Goal: Information Seeking & Learning: Learn about a topic

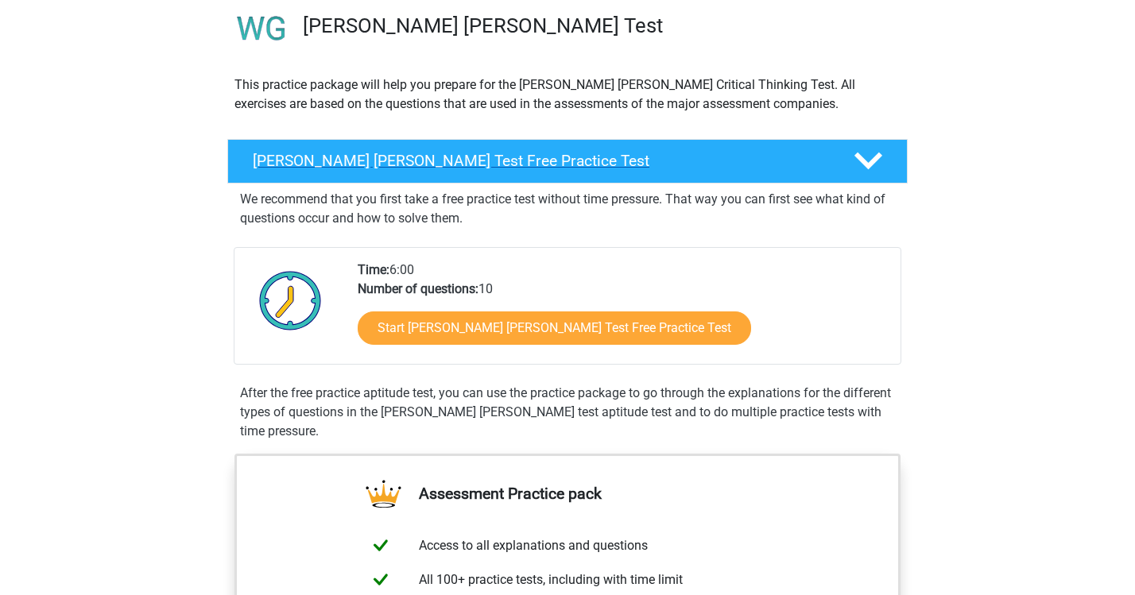
scroll to position [125, 0]
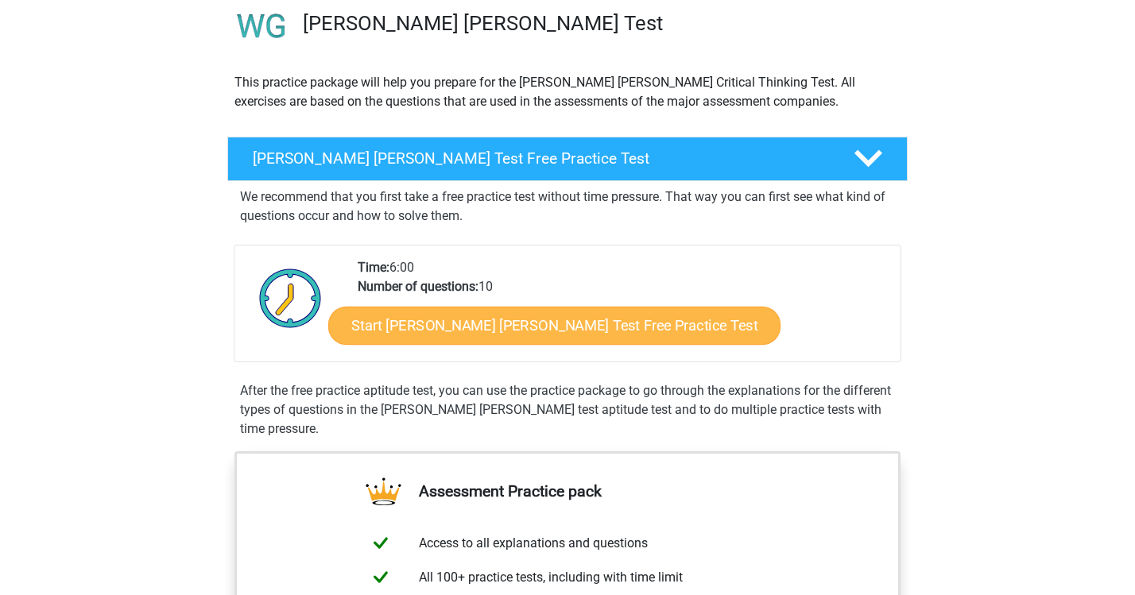
click at [573, 332] on link "Start Watson Glaser Test Free Practice Test" at bounding box center [554, 326] width 452 height 38
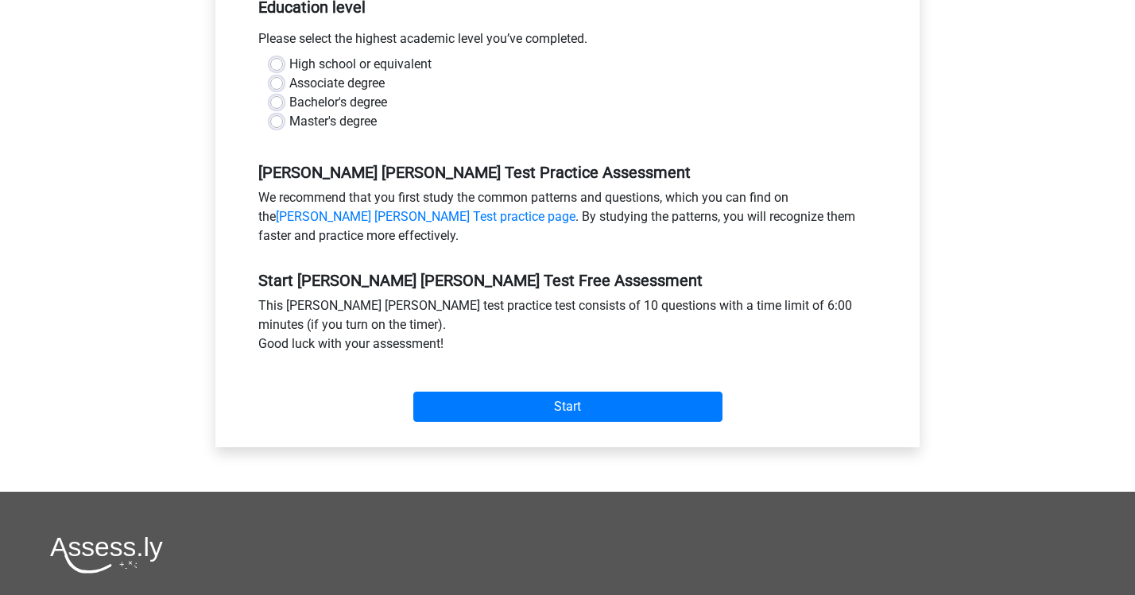
scroll to position [364, 0]
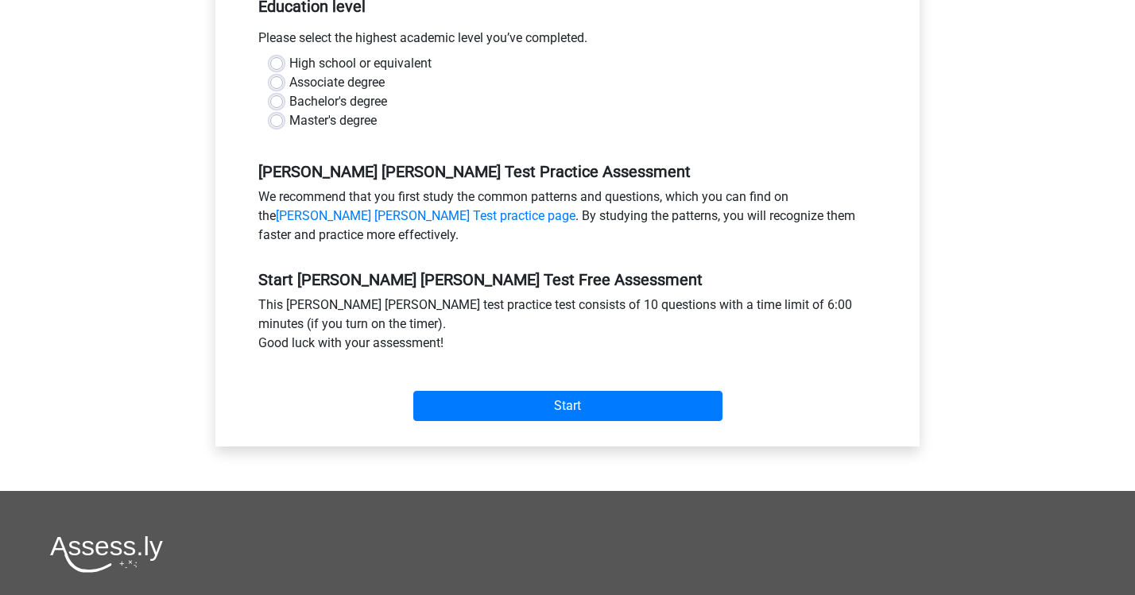
click at [298, 111] on label "Master's degree" at bounding box center [332, 120] width 87 height 19
click at [283, 111] on input "Master's degree" at bounding box center [276, 119] width 13 height 16
radio input "true"
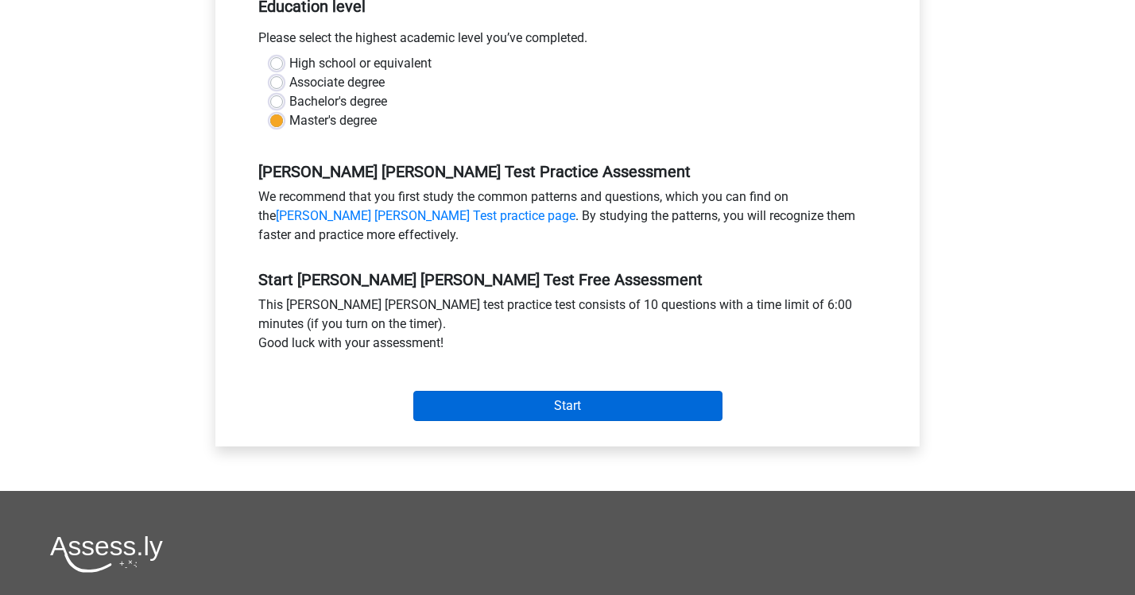
click at [501, 391] on input "Start" at bounding box center [567, 406] width 309 height 30
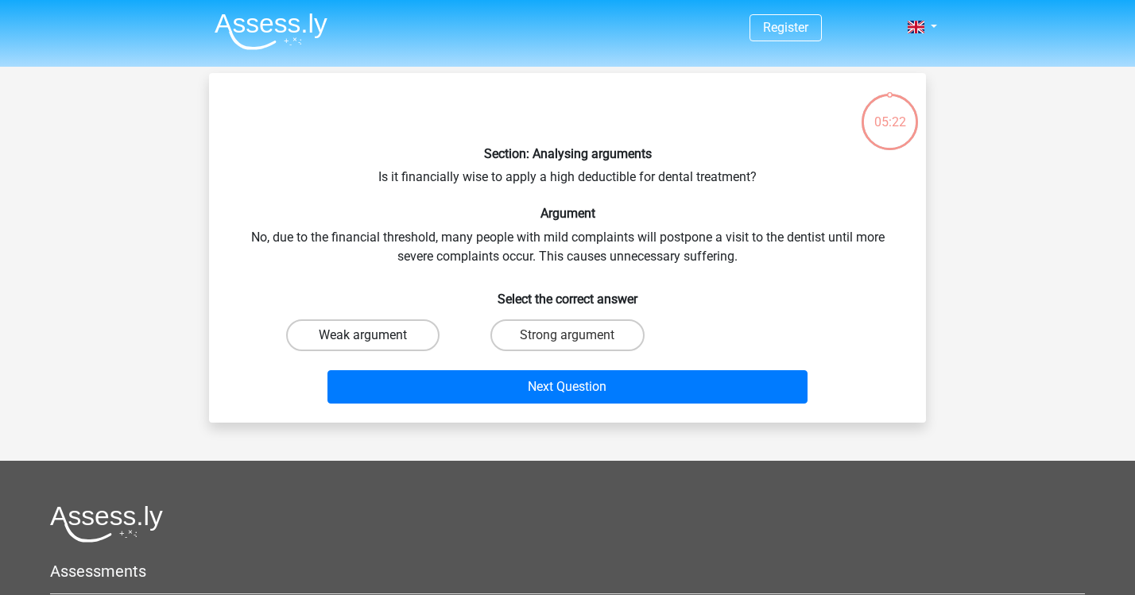
click at [360, 324] on label "Weak argument" at bounding box center [362, 336] width 153 height 32
click at [363, 335] on input "Weak argument" at bounding box center [368, 340] width 10 height 10
radio input "true"
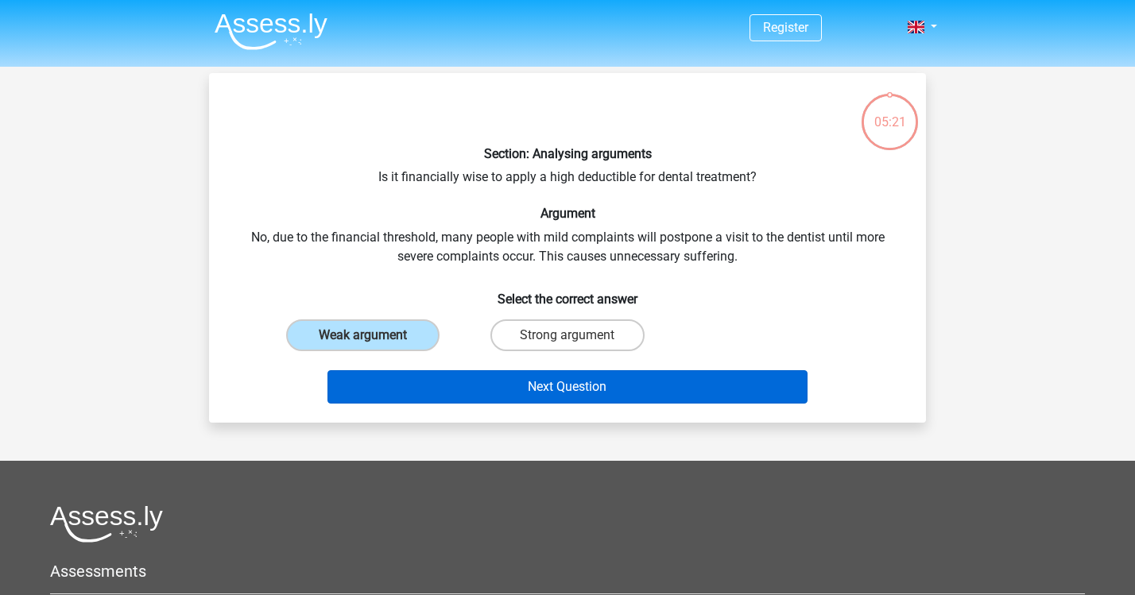
click at [514, 387] on button "Next Question" at bounding box center [568, 386] width 481 height 33
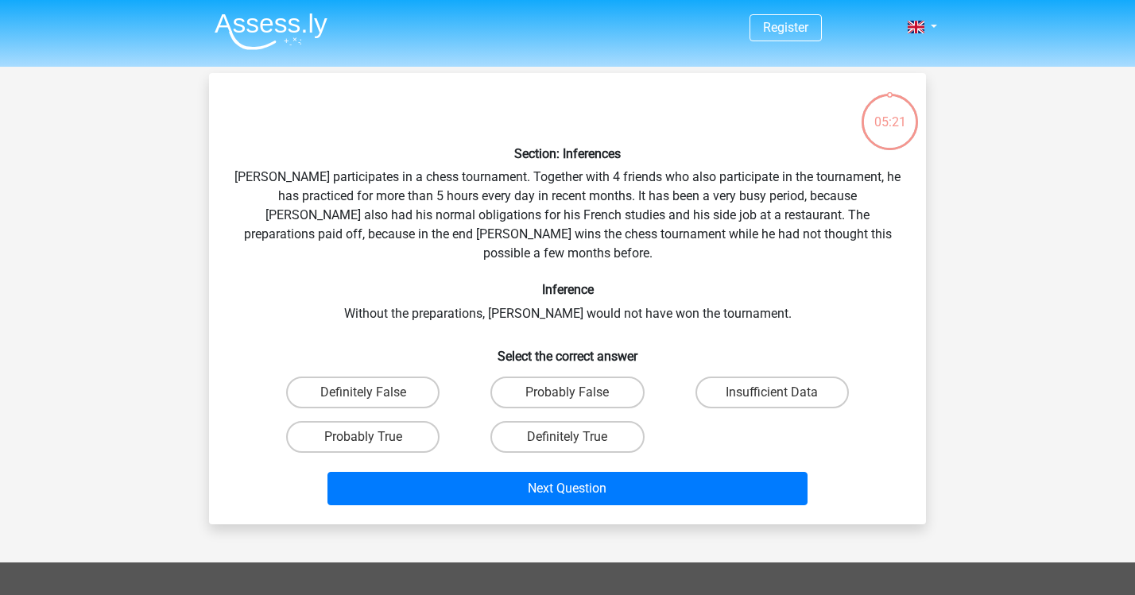
scroll to position [73, 0]
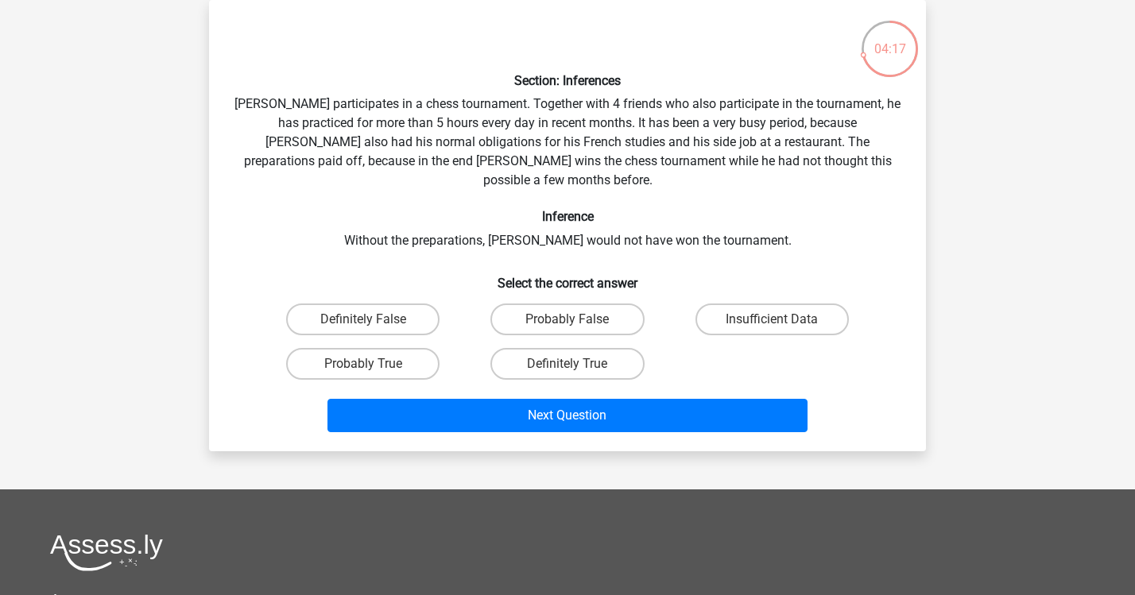
click at [365, 364] on input "Probably True" at bounding box center [368, 369] width 10 height 10
radio input "true"
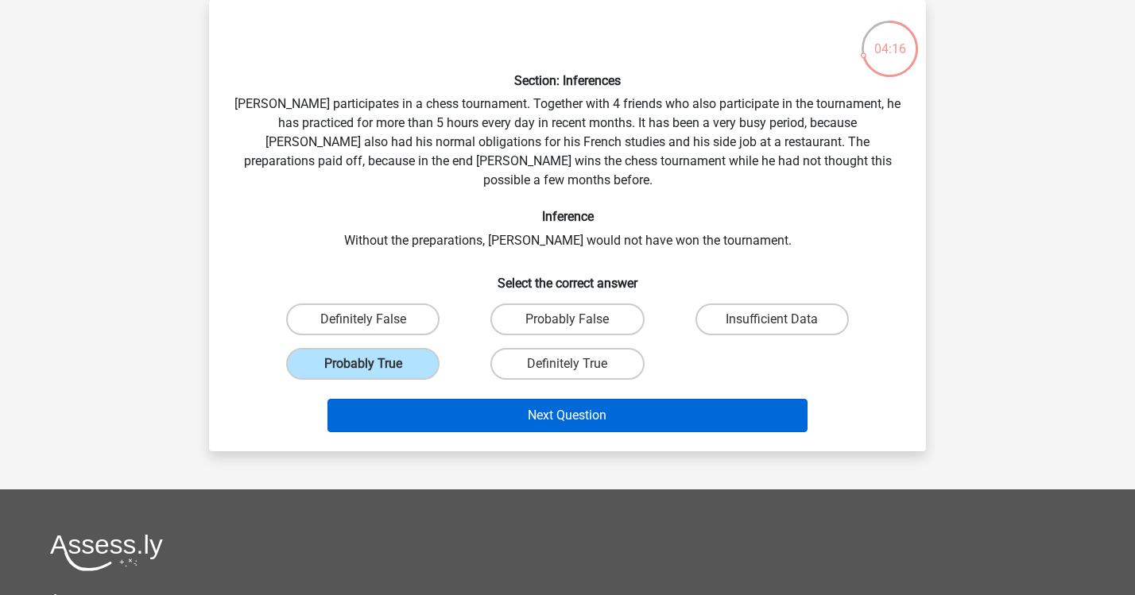
click at [563, 401] on button "Next Question" at bounding box center [568, 415] width 481 height 33
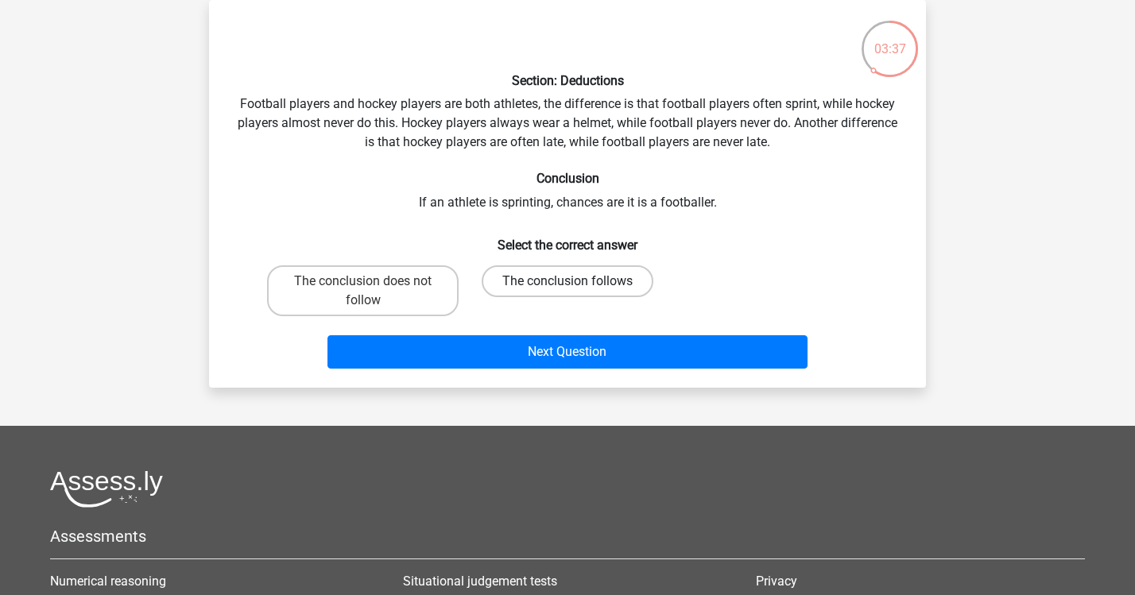
click at [538, 280] on label "The conclusion follows" at bounding box center [568, 282] width 172 height 32
click at [568, 281] on input "The conclusion follows" at bounding box center [573, 286] width 10 height 10
radio input "true"
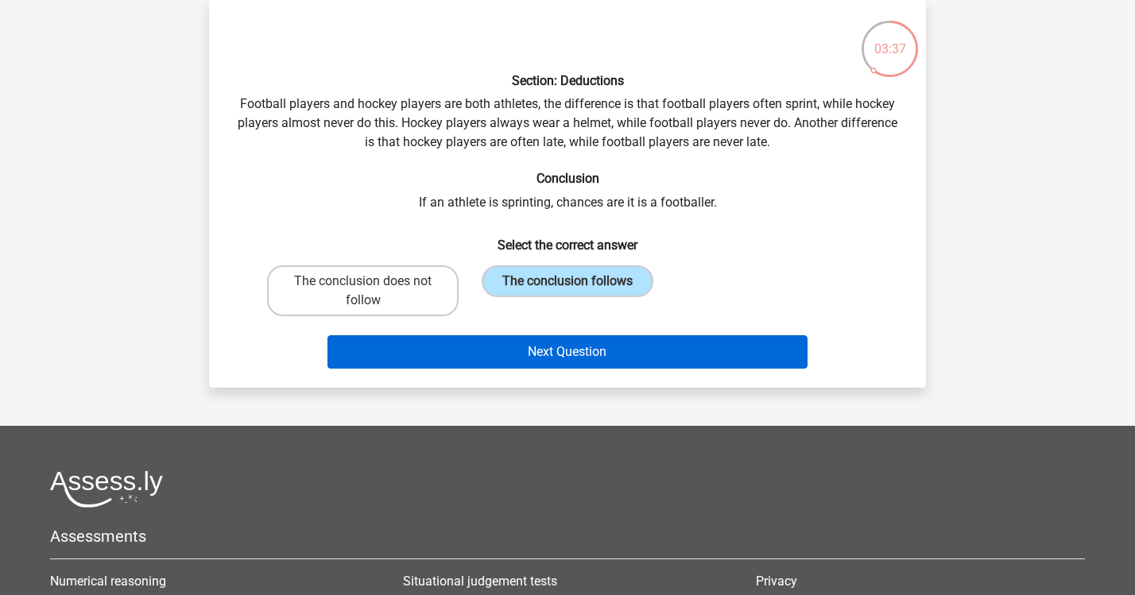
click at [537, 350] on button "Next Question" at bounding box center [568, 351] width 481 height 33
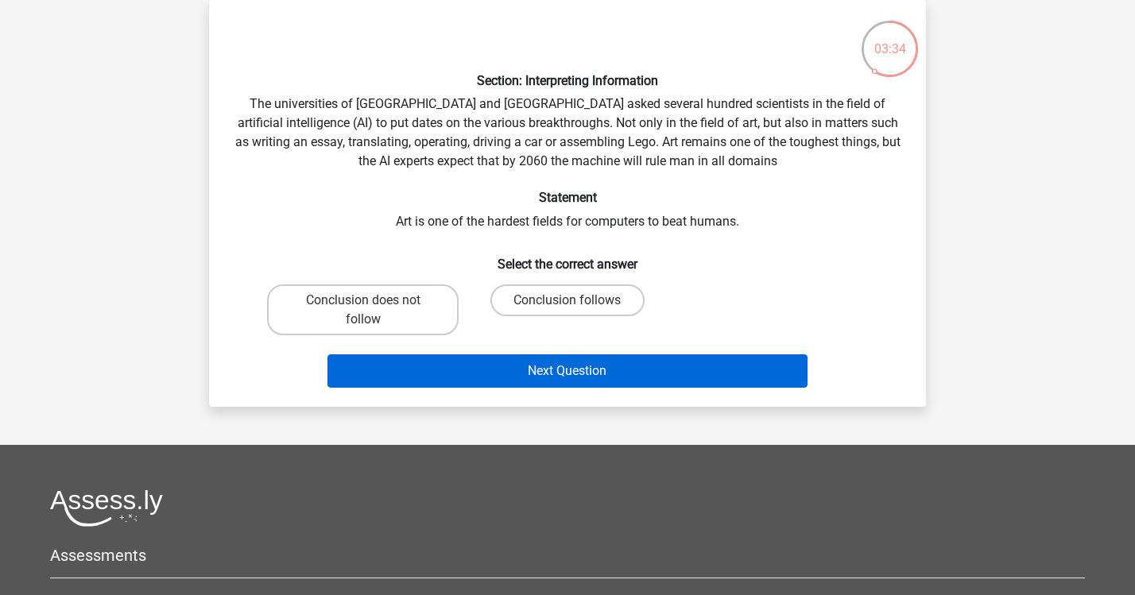
click at [541, 376] on button "Next Question" at bounding box center [568, 371] width 481 height 33
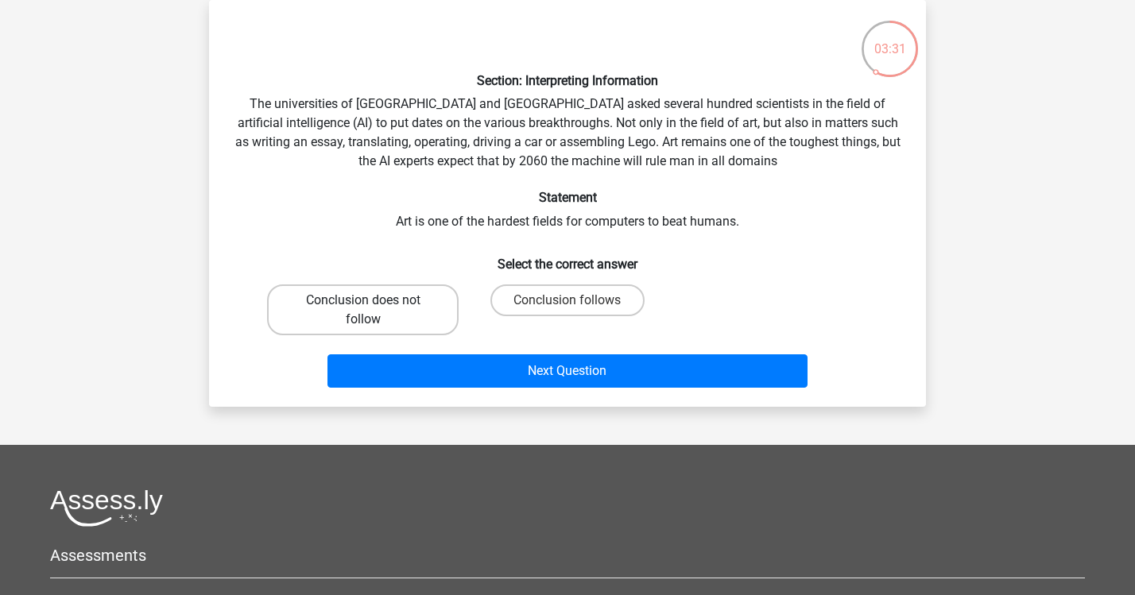
click at [428, 318] on label "Conclusion does not follow" at bounding box center [363, 310] width 192 height 51
click at [374, 311] on input "Conclusion does not follow" at bounding box center [368, 306] width 10 height 10
radio input "true"
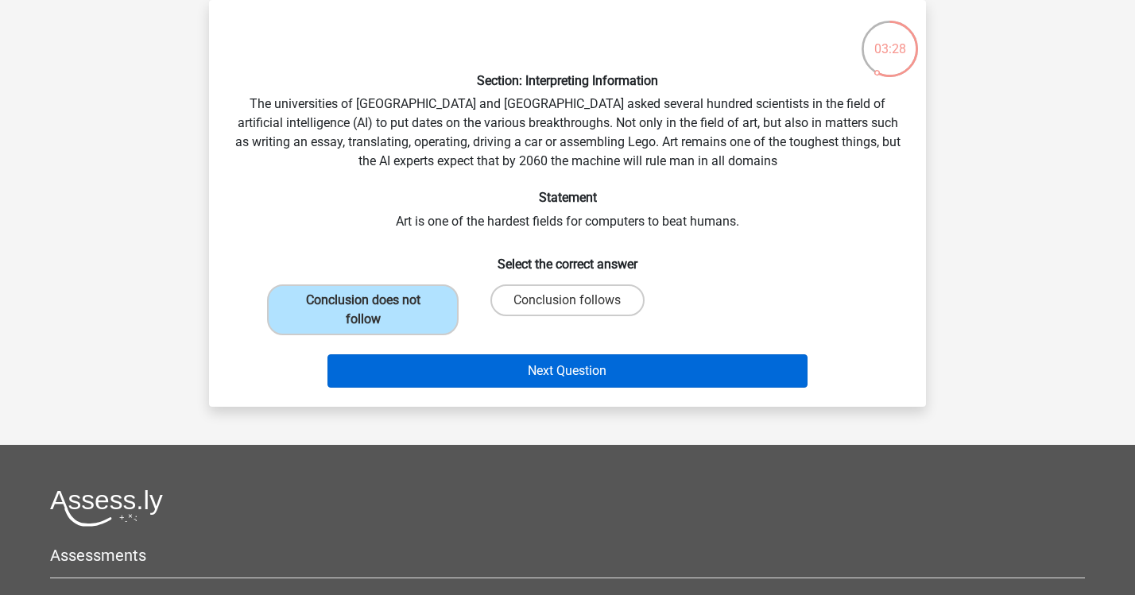
click at [471, 370] on button "Next Question" at bounding box center [568, 371] width 481 height 33
click at [550, 368] on button "Next Question" at bounding box center [568, 371] width 481 height 33
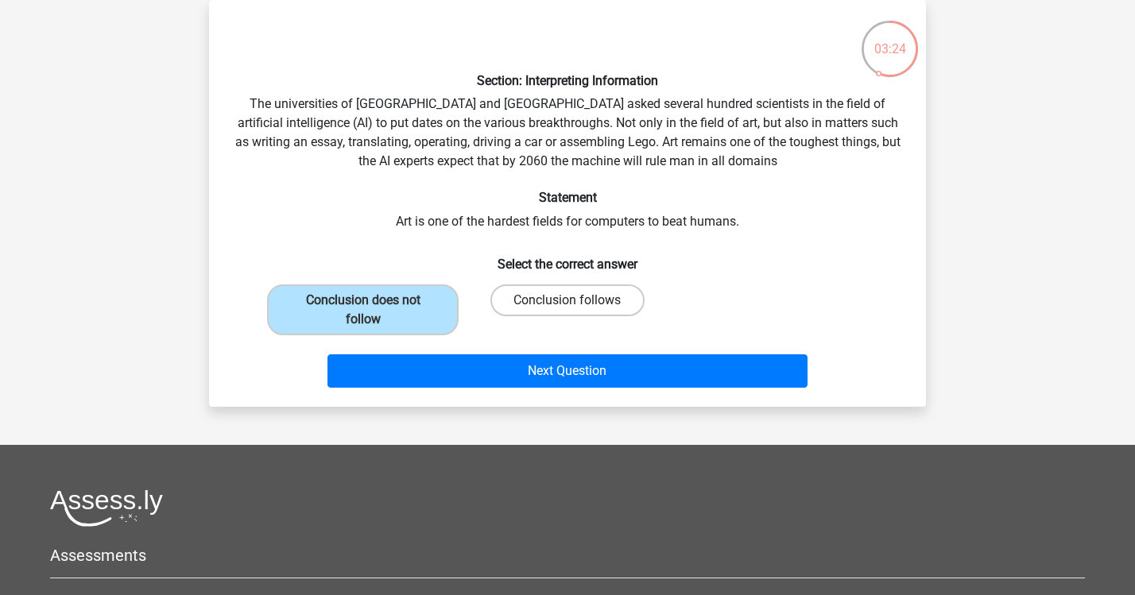
click at [563, 298] on label "Conclusion follows" at bounding box center [567, 301] width 153 height 32
click at [568, 301] on input "Conclusion follows" at bounding box center [573, 306] width 10 height 10
radio input "true"
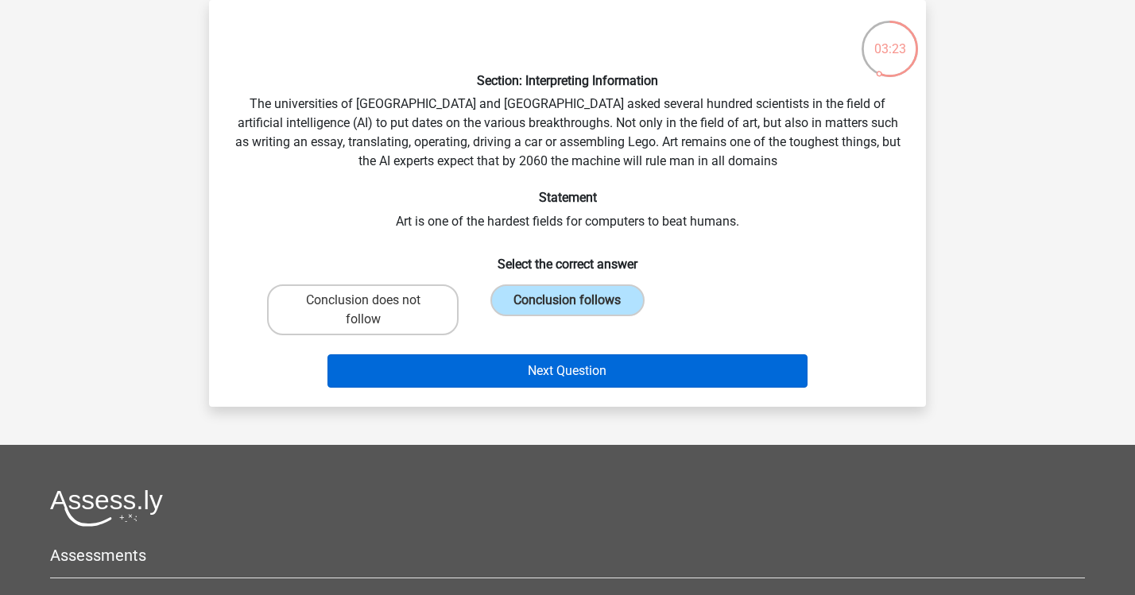
click at [570, 369] on button "Next Question" at bounding box center [568, 371] width 481 height 33
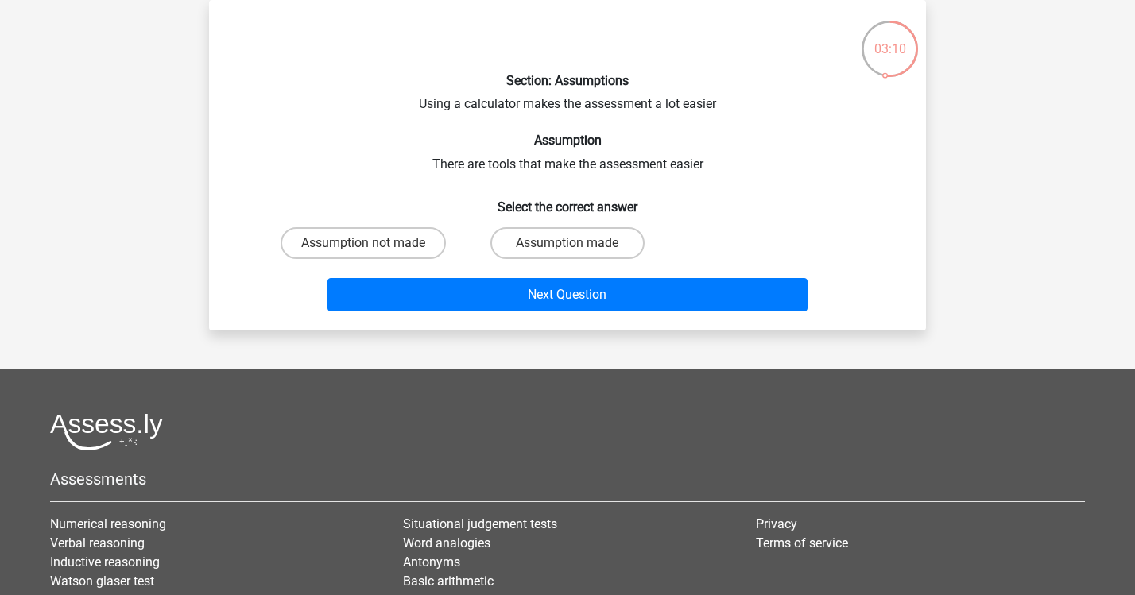
click at [572, 243] on input "Assumption made" at bounding box center [573, 248] width 10 height 10
radio input "true"
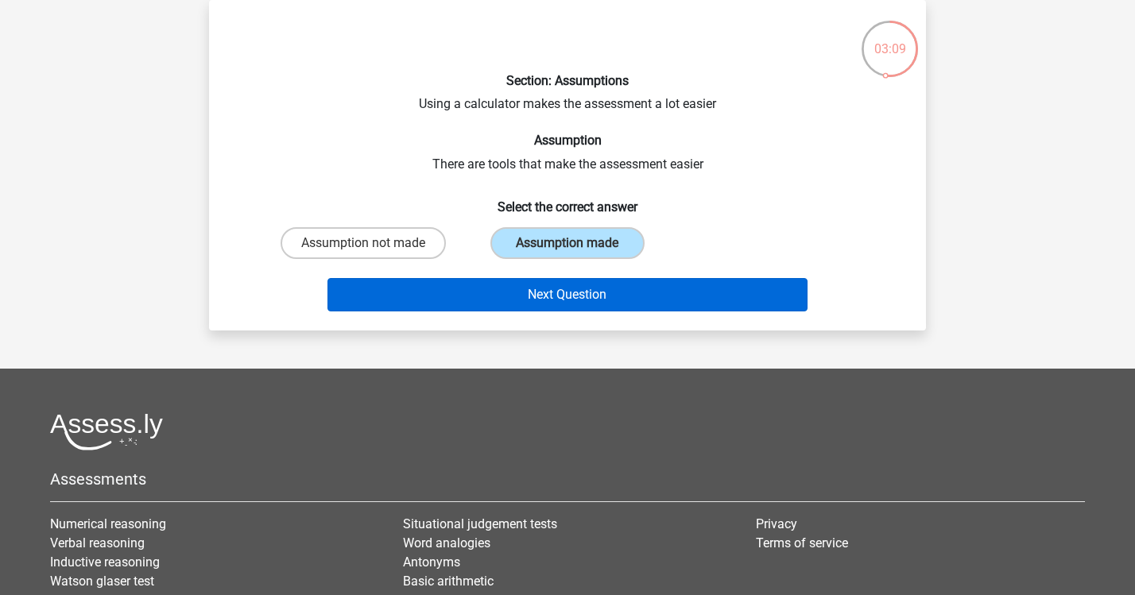
click at [580, 297] on button "Next Question" at bounding box center [568, 294] width 481 height 33
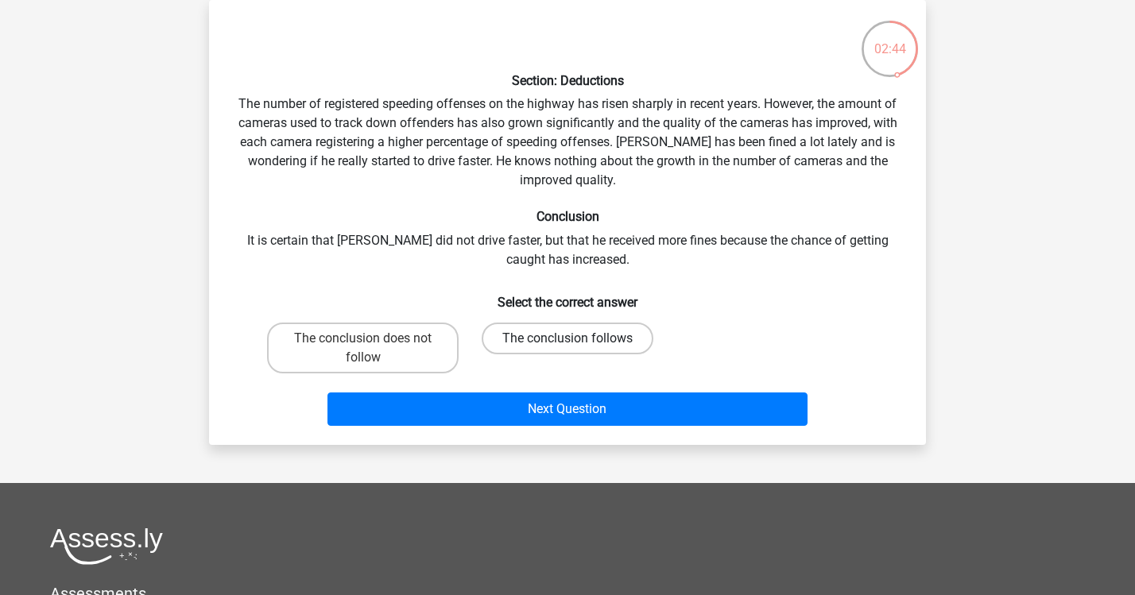
click at [559, 342] on label "The conclusion follows" at bounding box center [568, 339] width 172 height 32
click at [568, 342] on input "The conclusion follows" at bounding box center [573, 344] width 10 height 10
radio input "true"
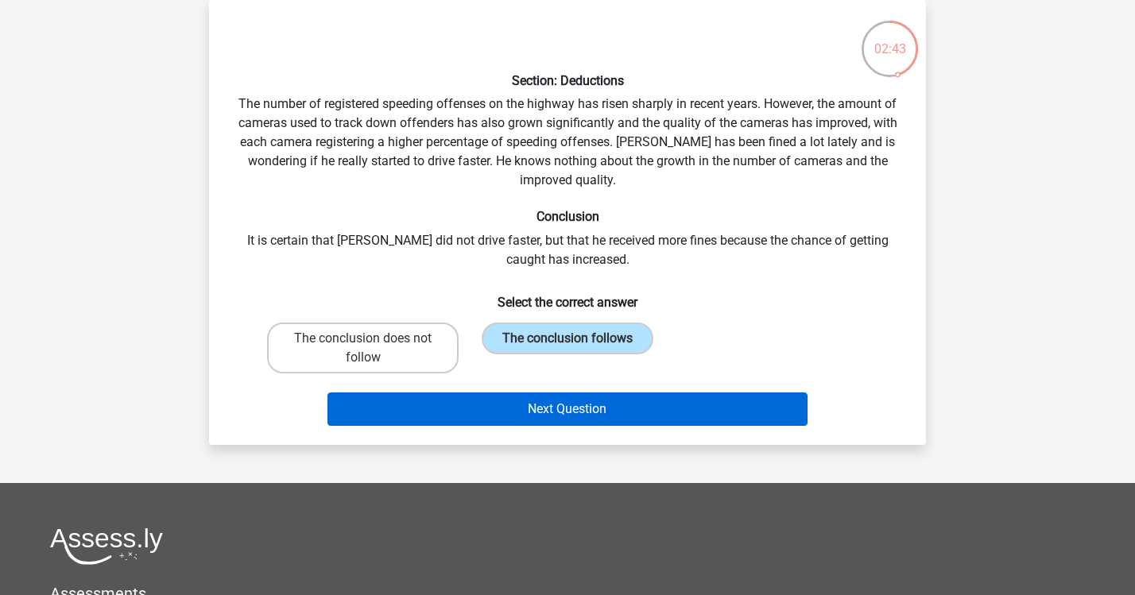
click at [574, 410] on button "Next Question" at bounding box center [568, 409] width 481 height 33
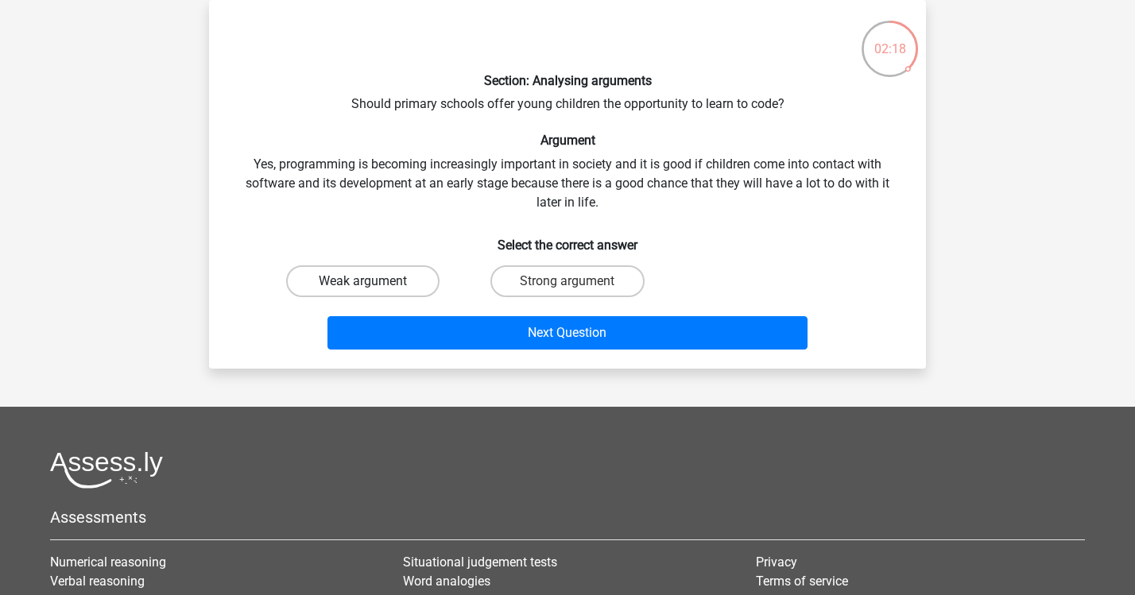
click at [425, 284] on label "Weak argument" at bounding box center [362, 282] width 153 height 32
click at [374, 284] on input "Weak argument" at bounding box center [368, 286] width 10 height 10
radio input "true"
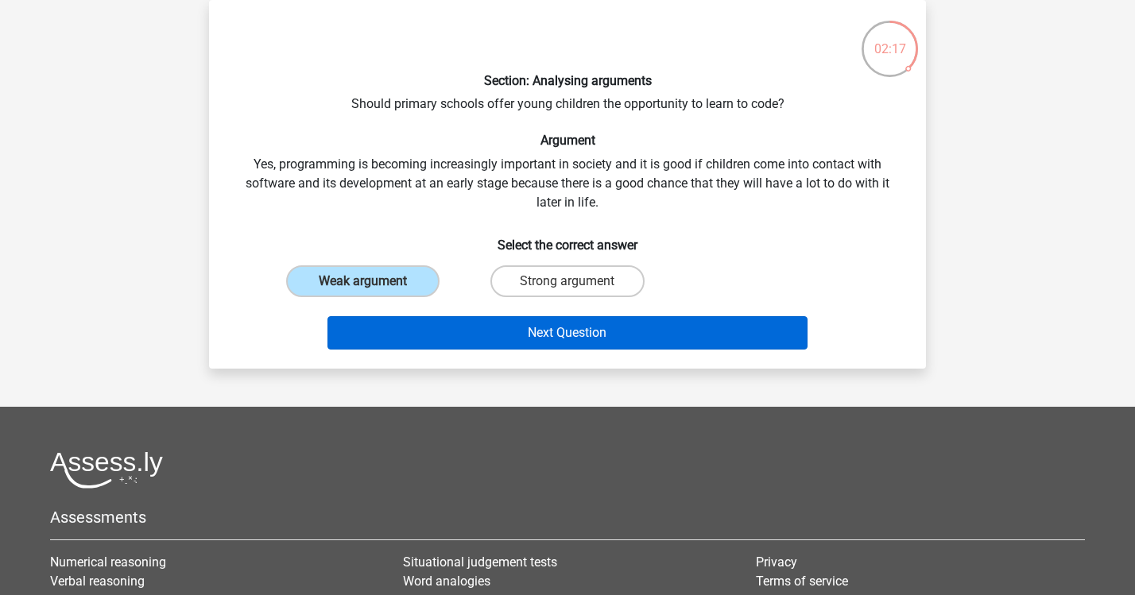
click at [538, 331] on button "Next Question" at bounding box center [568, 332] width 481 height 33
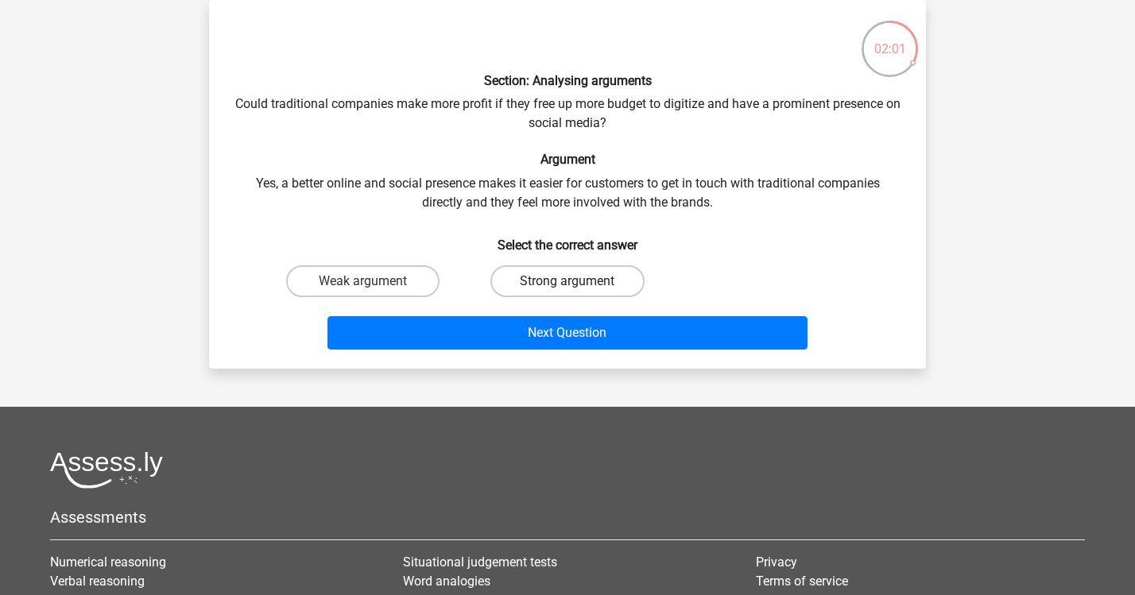
click at [586, 287] on label "Strong argument" at bounding box center [567, 282] width 153 height 32
click at [578, 287] on input "Strong argument" at bounding box center [573, 286] width 10 height 10
radio input "true"
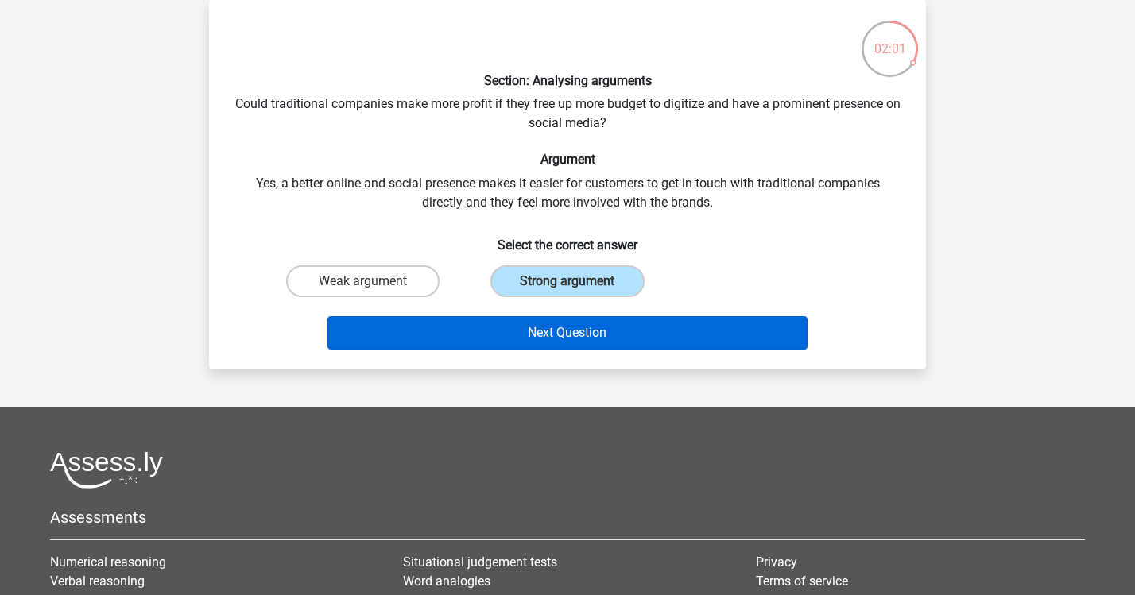
click at [586, 328] on button "Next Question" at bounding box center [568, 332] width 481 height 33
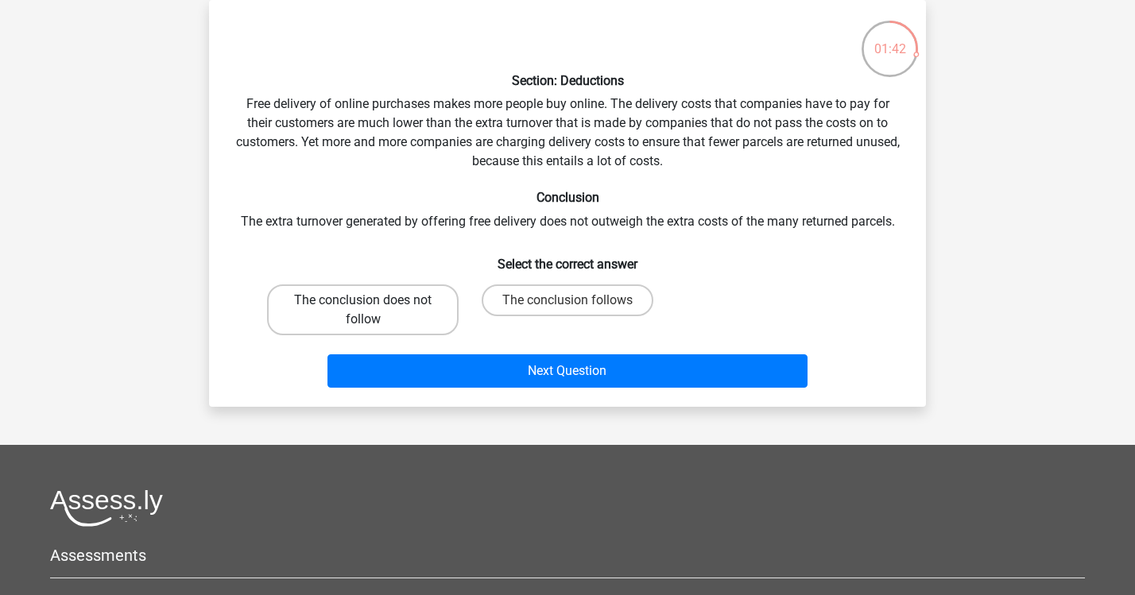
click at [421, 316] on label "The conclusion does not follow" at bounding box center [363, 310] width 192 height 51
click at [374, 311] on input "The conclusion does not follow" at bounding box center [368, 306] width 10 height 10
radio input "true"
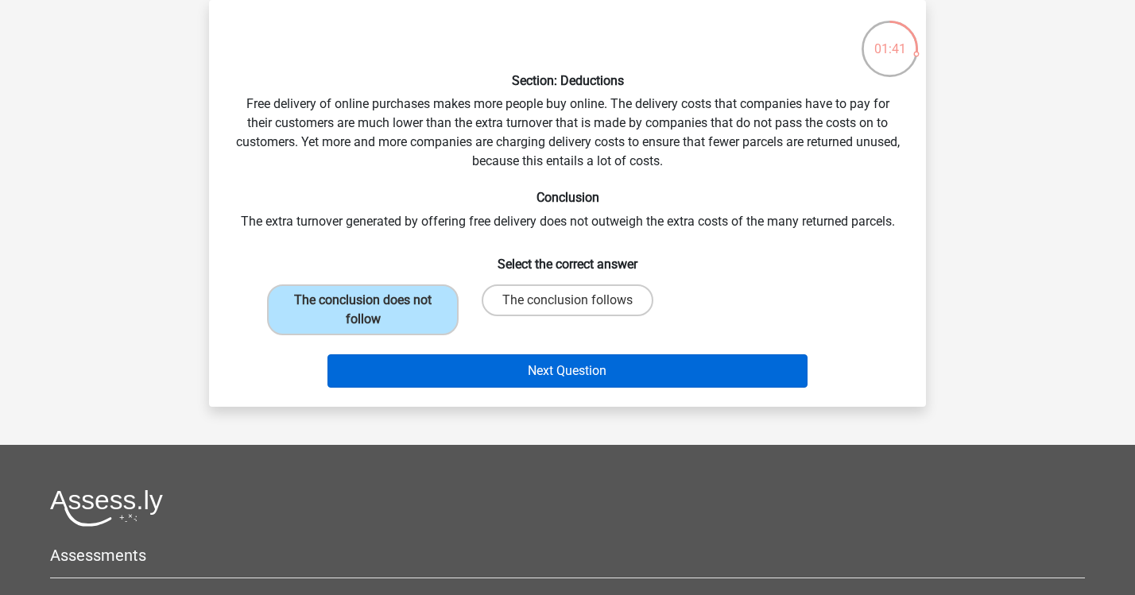
click at [546, 367] on button "Next Question" at bounding box center [568, 371] width 481 height 33
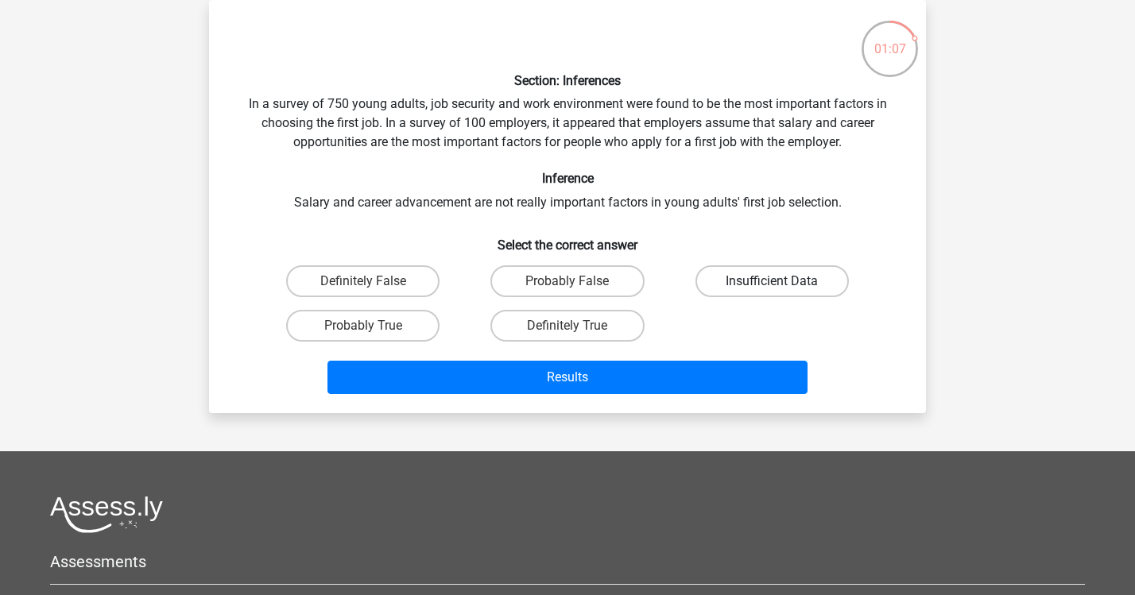
click at [736, 280] on label "Insufficient Data" at bounding box center [772, 282] width 153 height 32
click at [772, 281] on input "Insufficient Data" at bounding box center [777, 286] width 10 height 10
radio input "true"
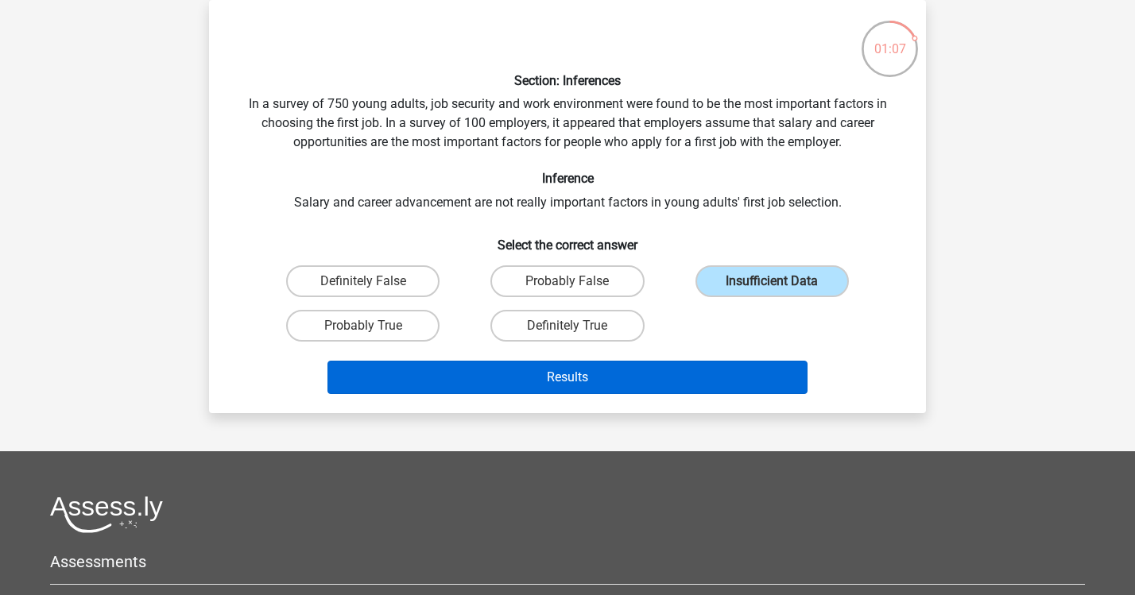
click at [633, 386] on button "Results" at bounding box center [568, 377] width 481 height 33
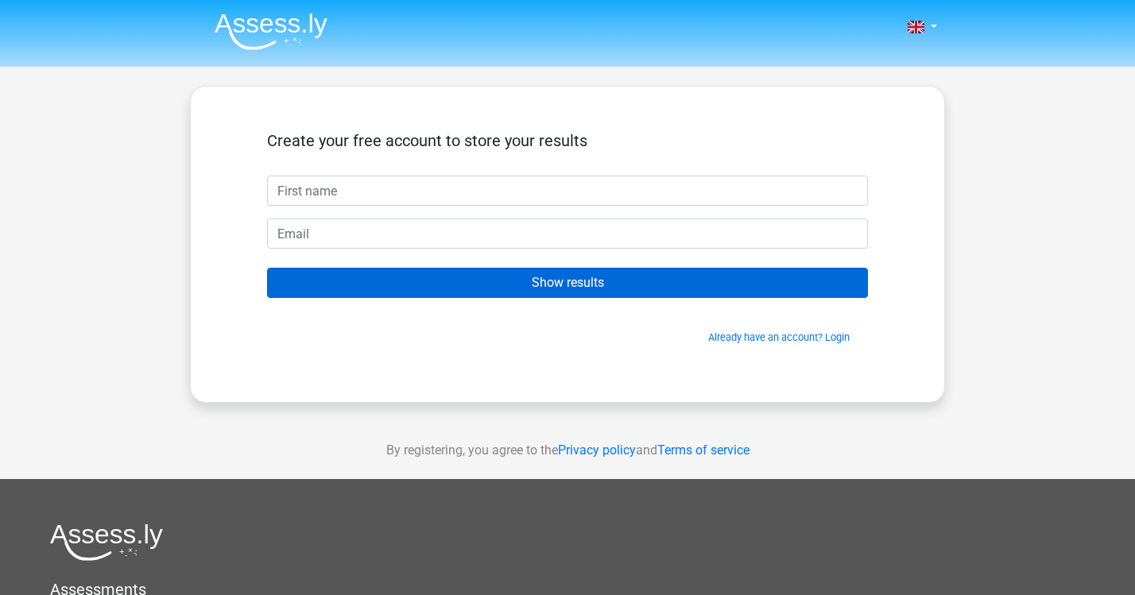
click at [580, 282] on input "Show results" at bounding box center [567, 283] width 601 height 30
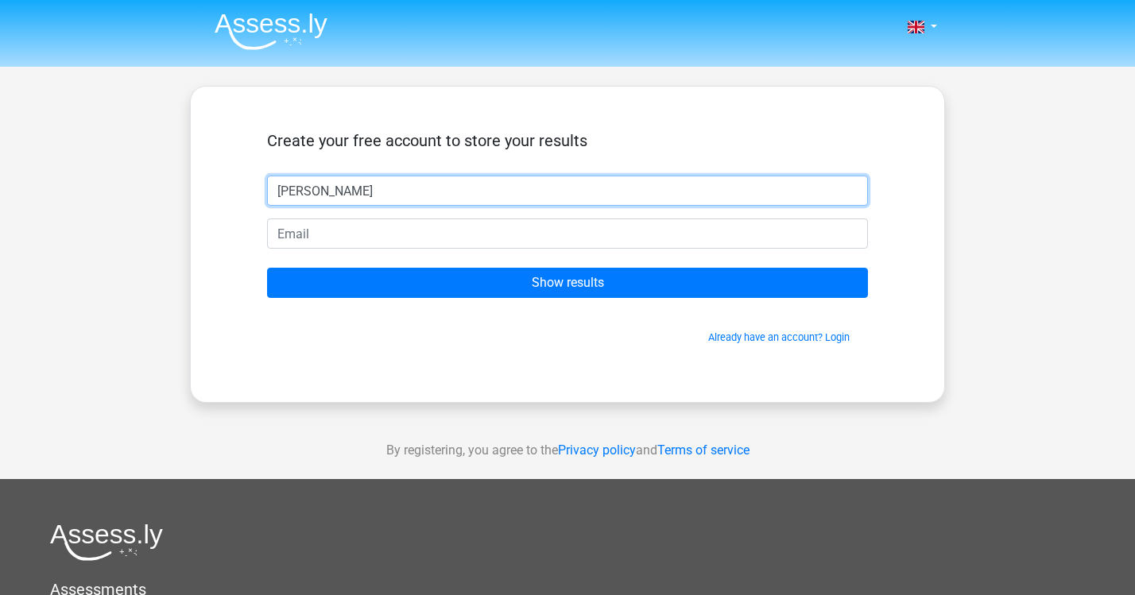
type input "[PERSON_NAME]"
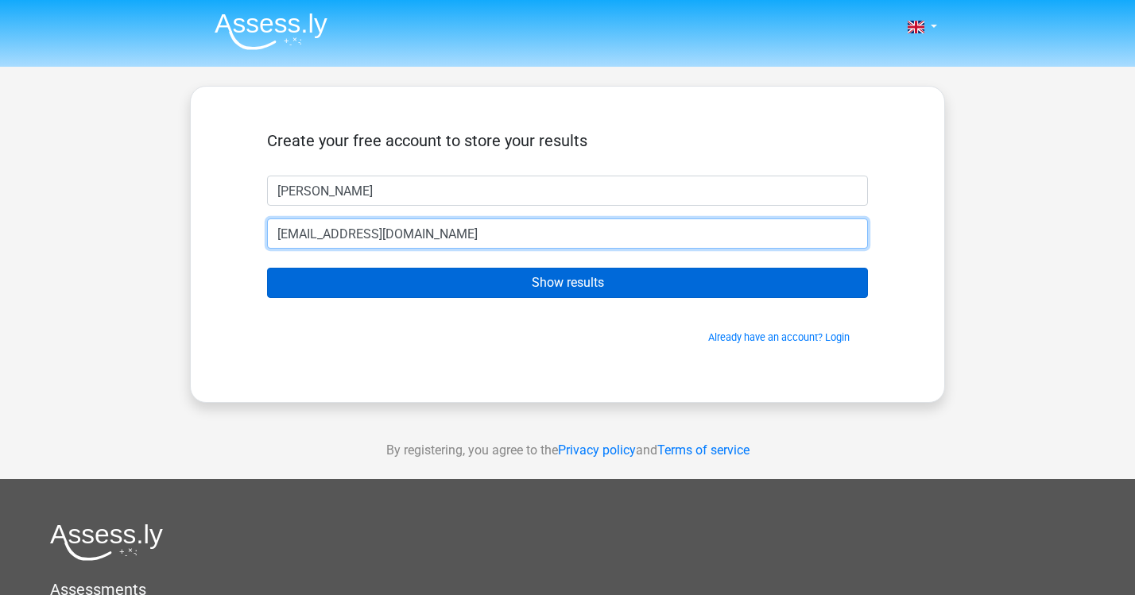
type input "ocipovaira@gmail.com"
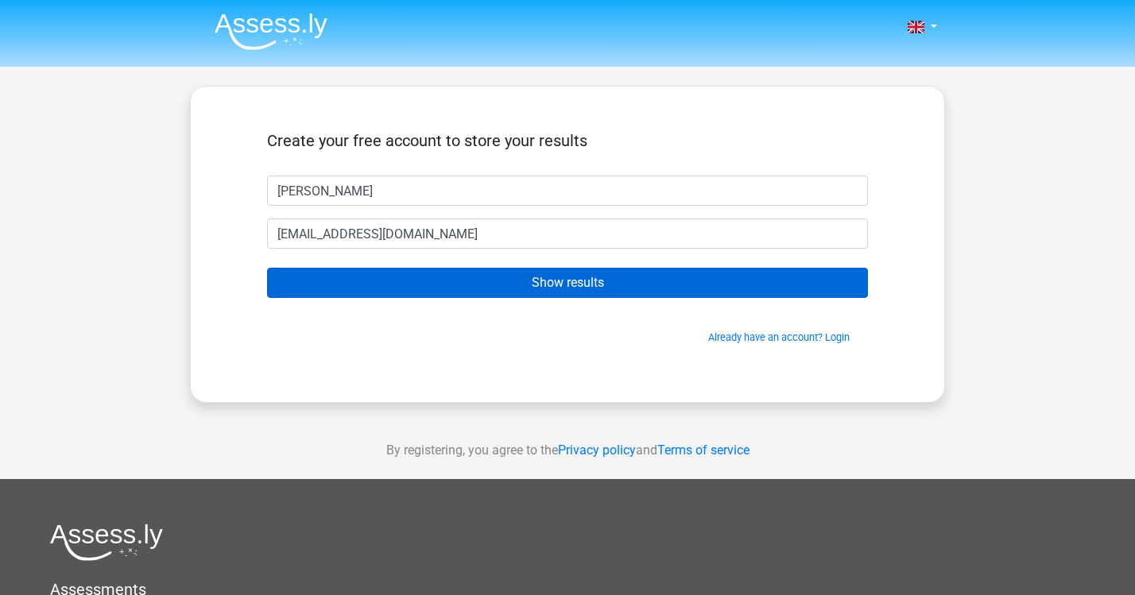
click at [493, 276] on input "Show results" at bounding box center [567, 283] width 601 height 30
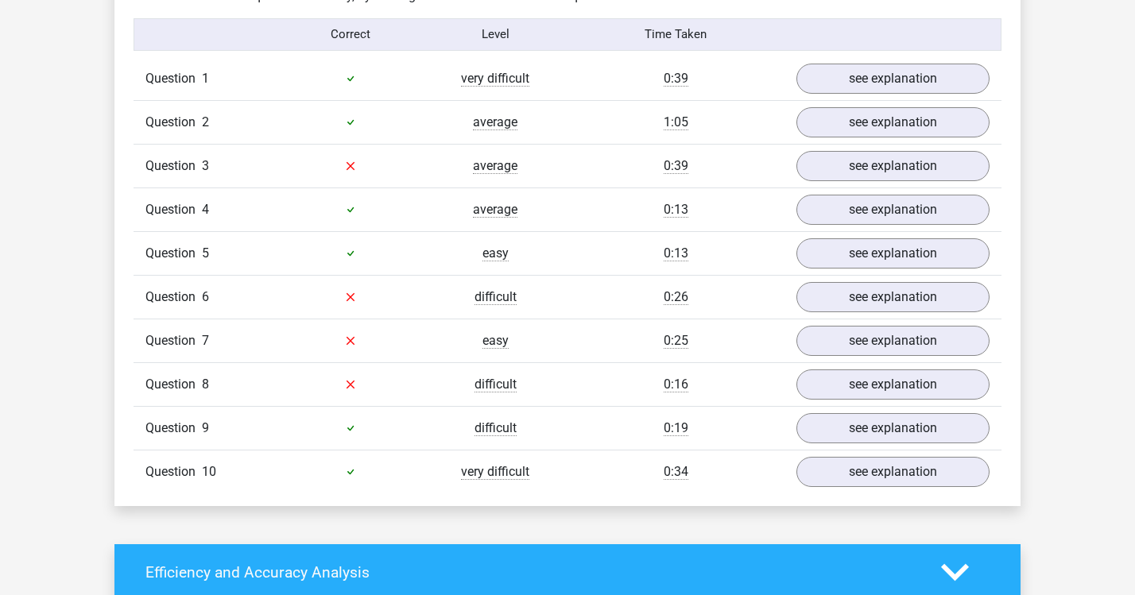
scroll to position [1295, 0]
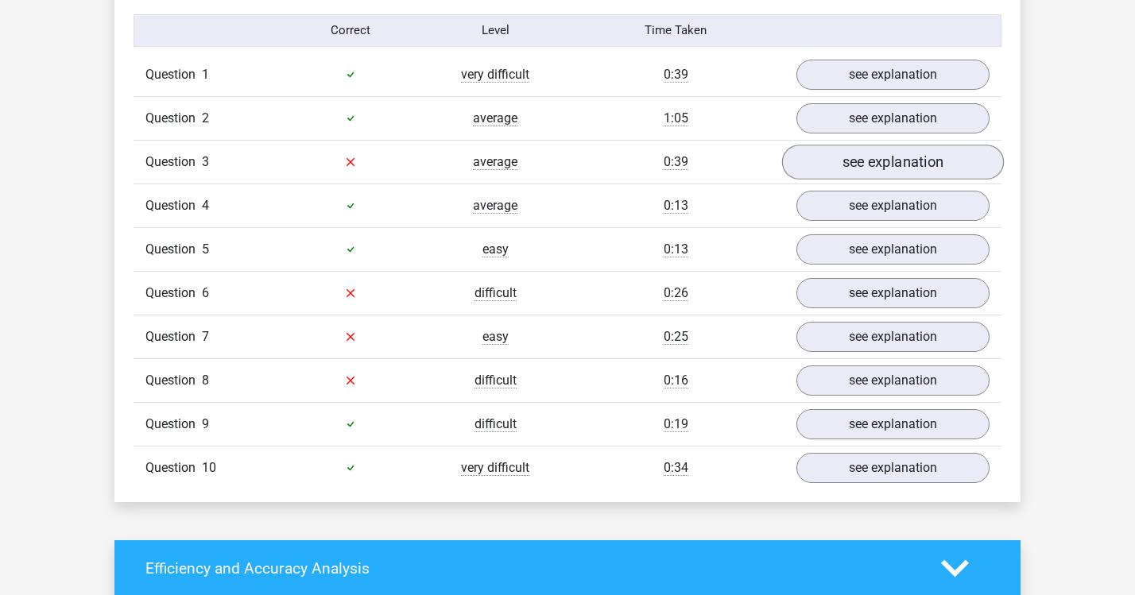
click at [901, 150] on link "see explanation" at bounding box center [893, 162] width 222 height 35
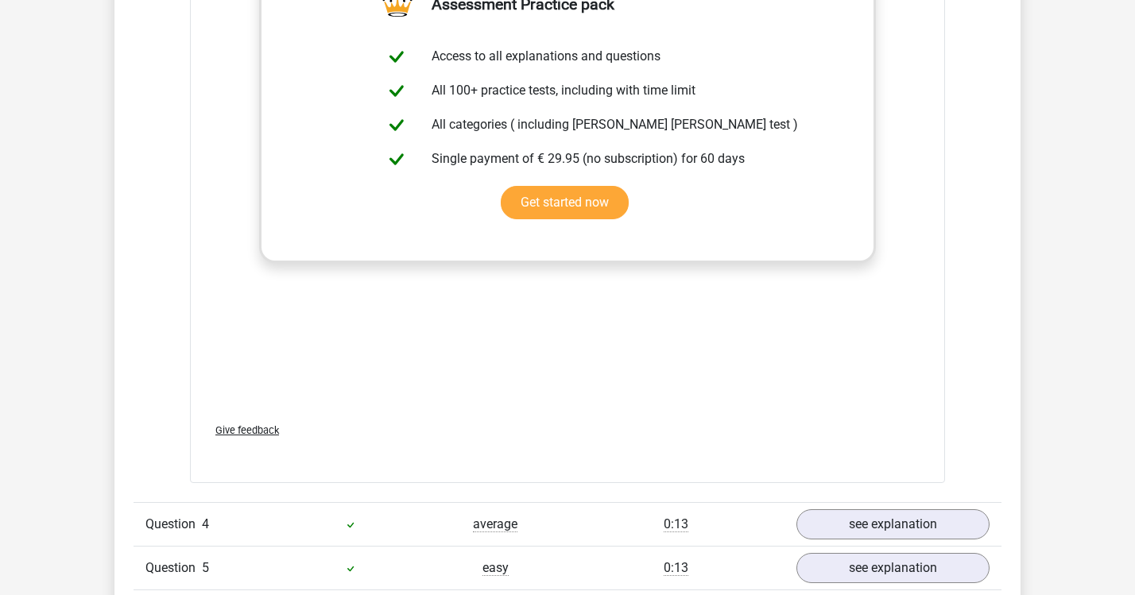
scroll to position [2174, 0]
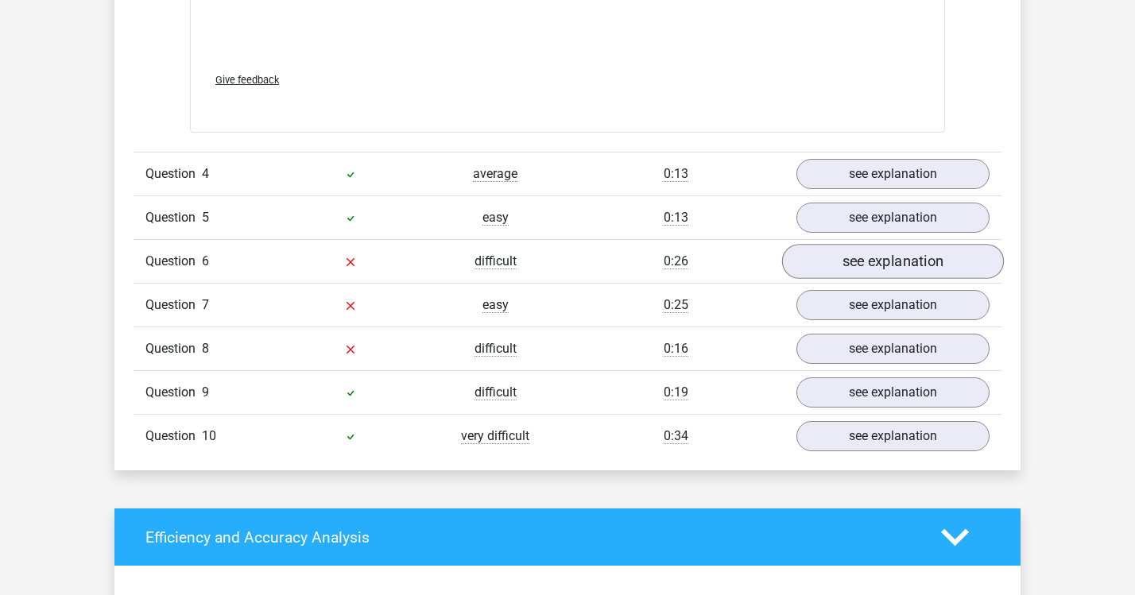
click at [887, 244] on link "see explanation" at bounding box center [893, 261] width 222 height 35
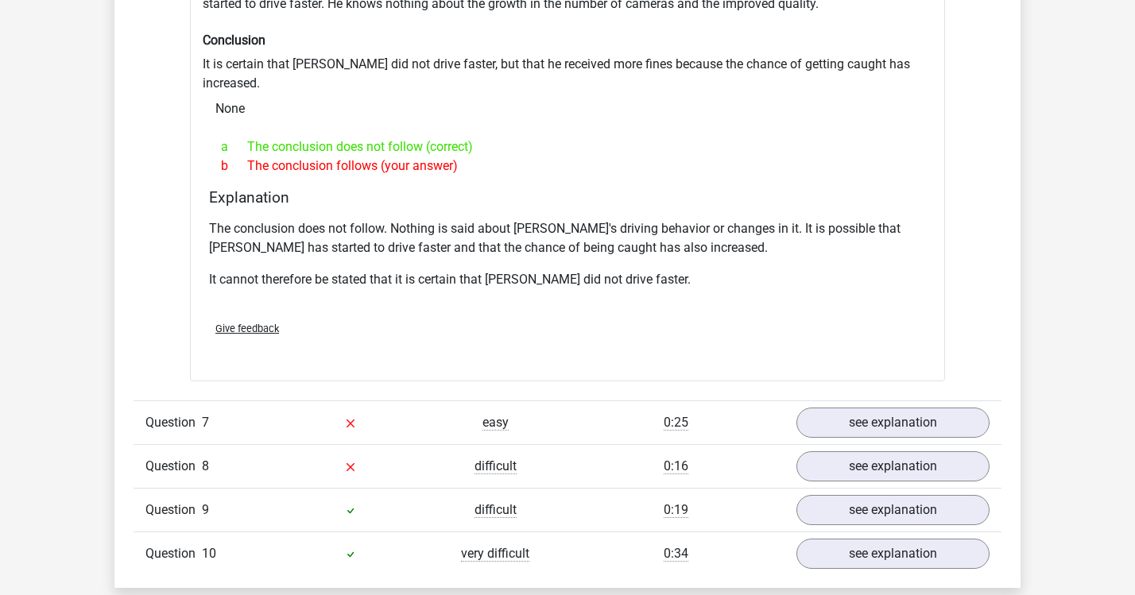
scroll to position [2571, 0]
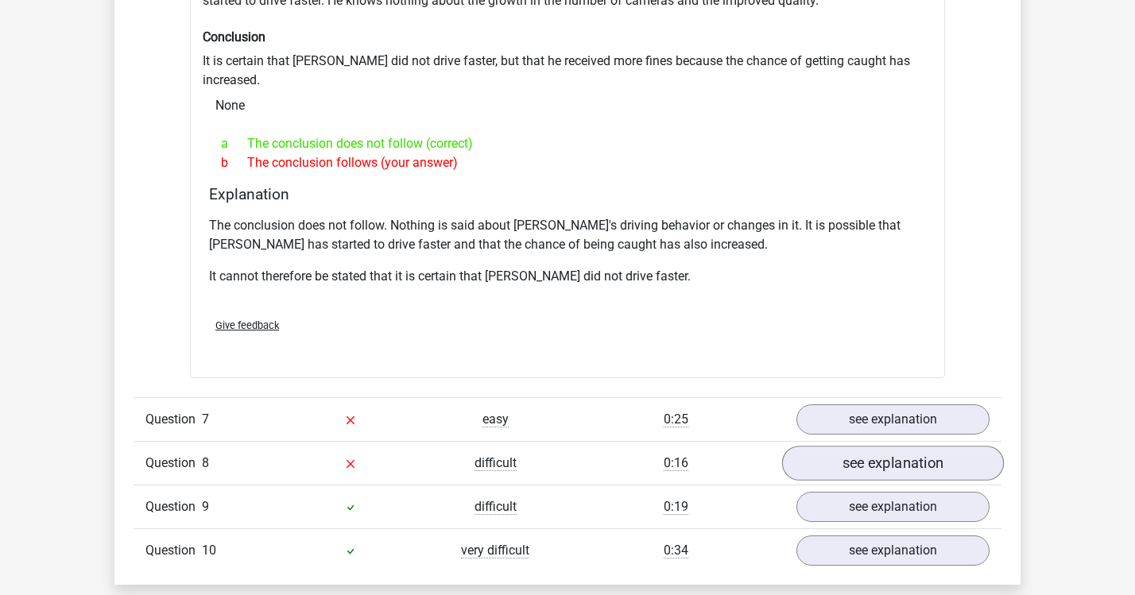
click at [862, 446] on link "see explanation" at bounding box center [893, 463] width 222 height 35
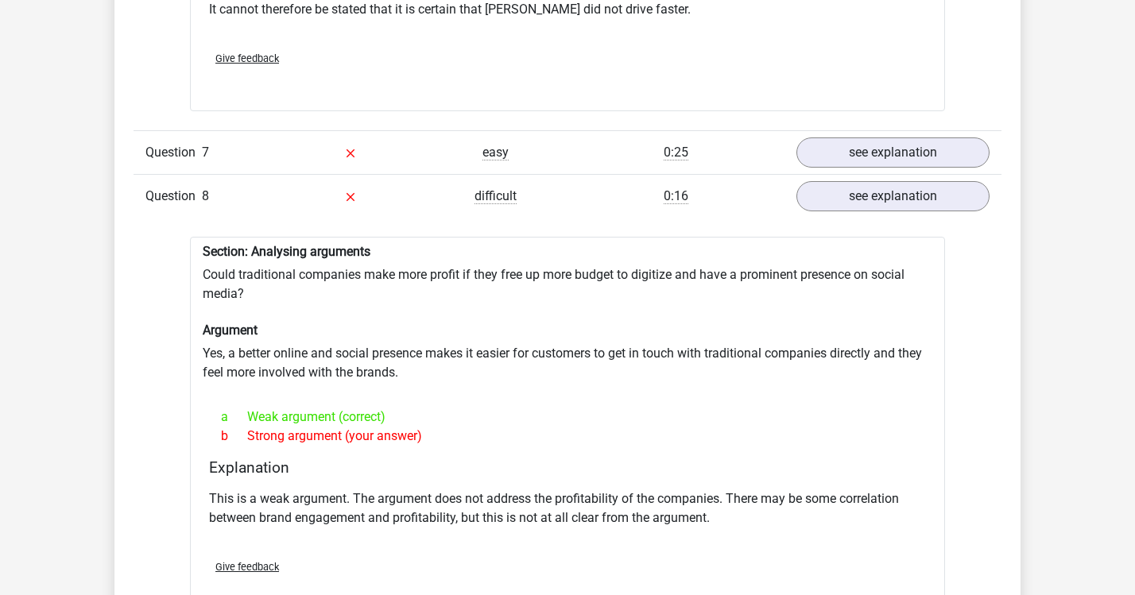
scroll to position [2832, 0]
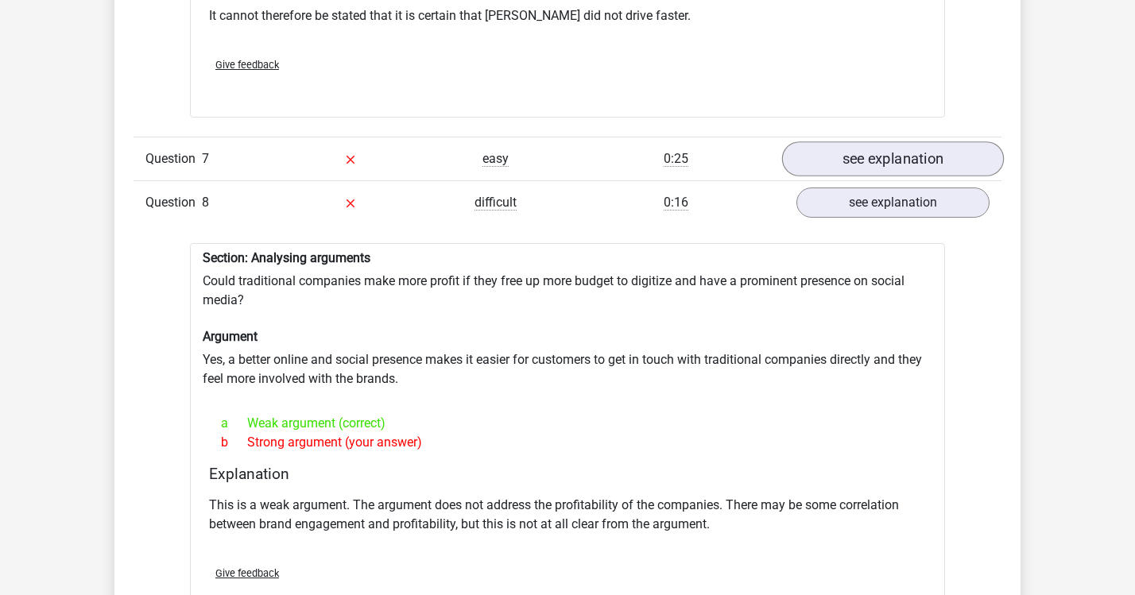
click at [881, 142] on link "see explanation" at bounding box center [893, 159] width 222 height 35
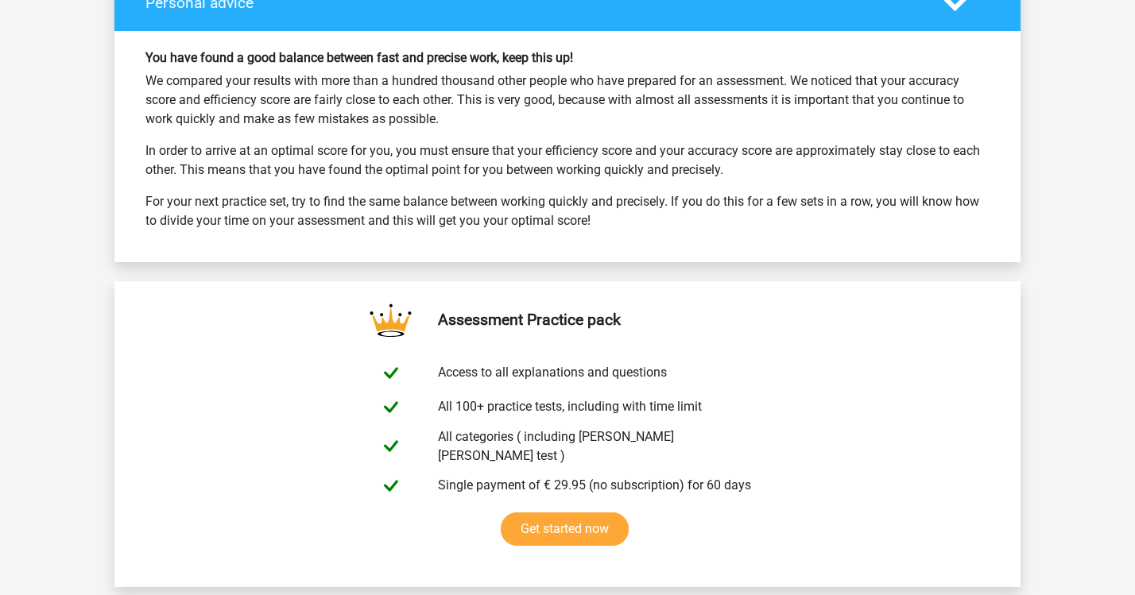
scroll to position [5198, 0]
